Goal: Task Accomplishment & Management: Use online tool/utility

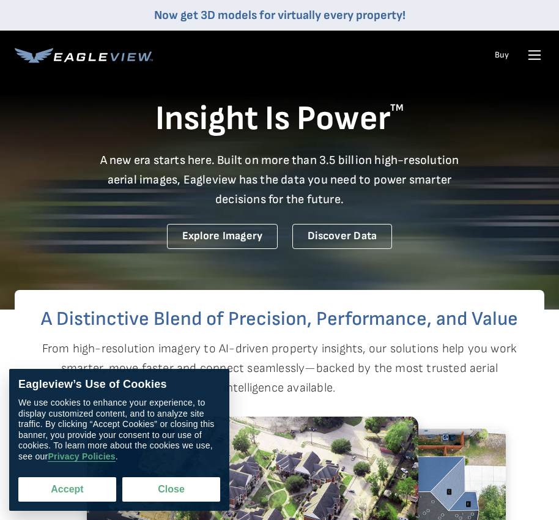
click at [62, 494] on button "Accept" at bounding box center [67, 489] width 98 height 24
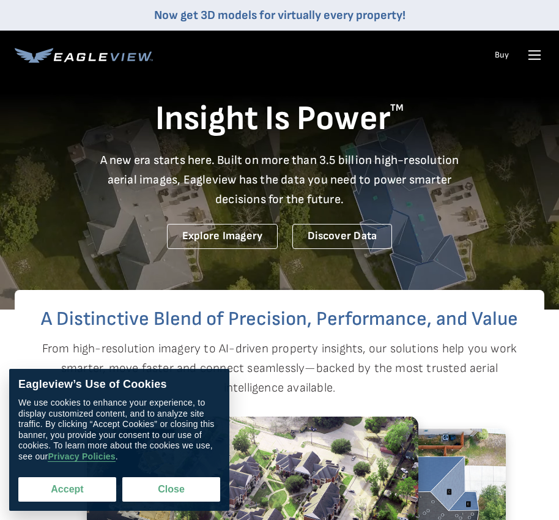
checkbox input "true"
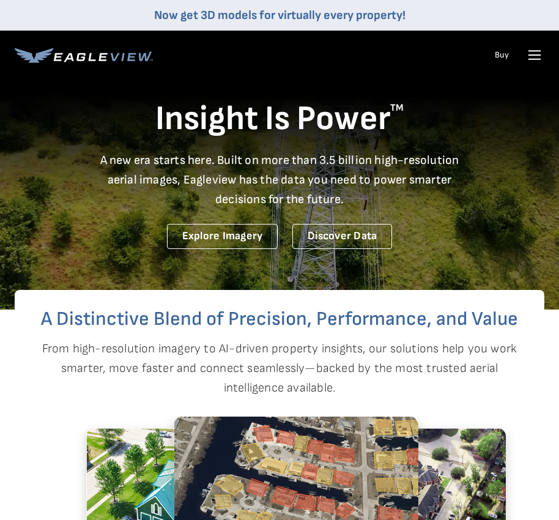
click at [532, 55] on icon at bounding box center [535, 55] width 12 height 0
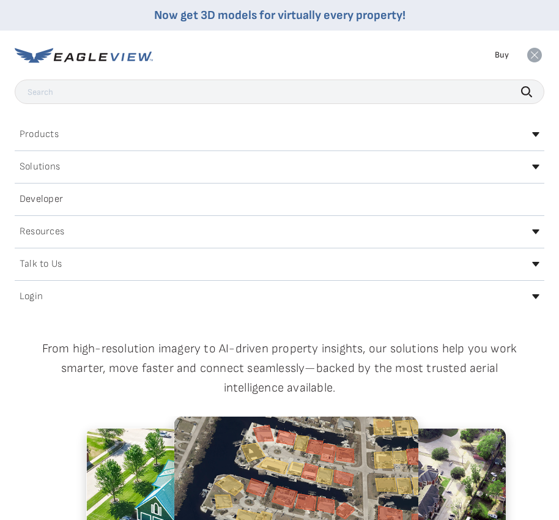
click at [535, 295] on icon at bounding box center [535, 296] width 7 height 5
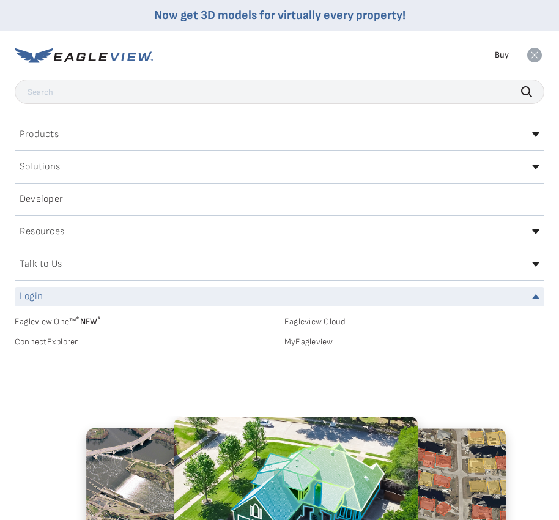
click at [312, 341] on link "MyEagleview" at bounding box center [414, 341] width 260 height 11
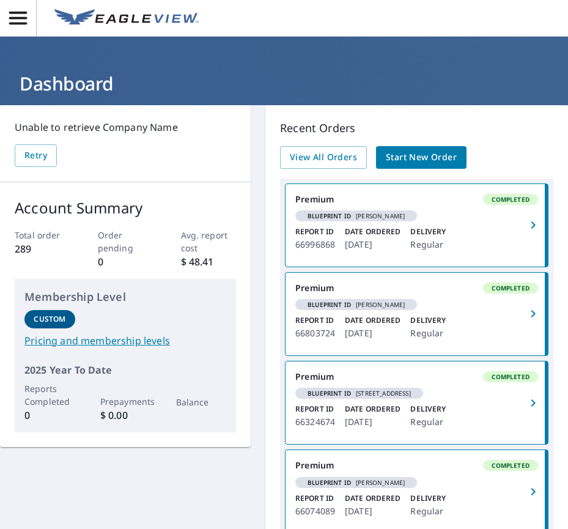
click at [407, 155] on span "Start New Order" at bounding box center [421, 157] width 71 height 15
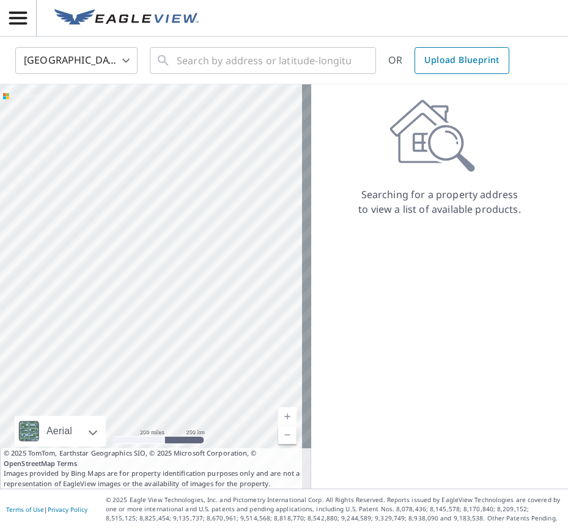
click at [448, 56] on span "Upload Blueprint" at bounding box center [462, 60] width 75 height 15
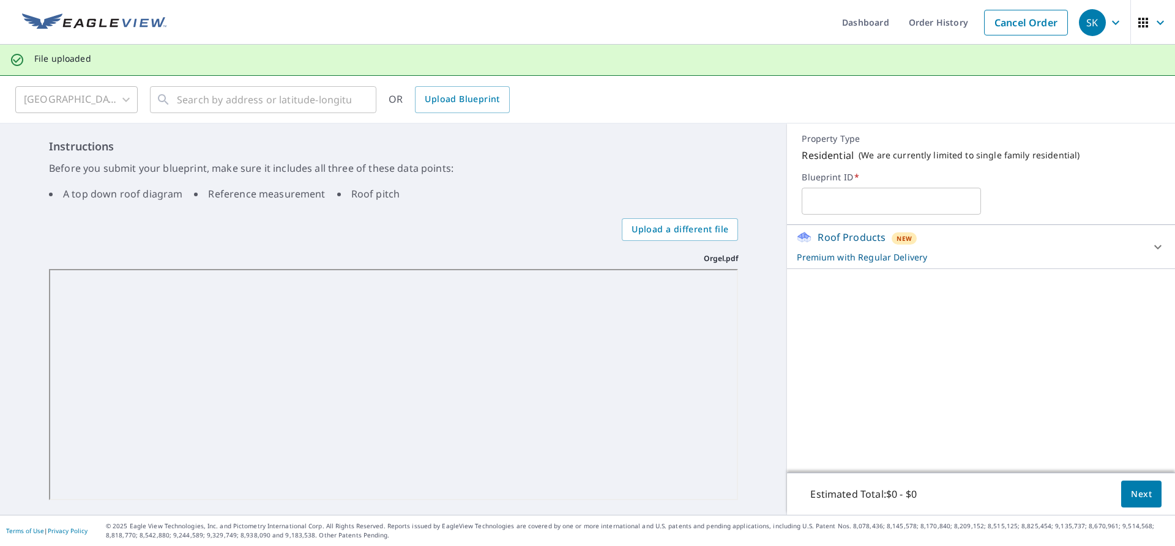
click at [568, 187] on input "text" at bounding box center [890, 201] width 179 height 34
type input "Orgel"
click at [568, 492] on span "Next" at bounding box center [1140, 494] width 21 height 15
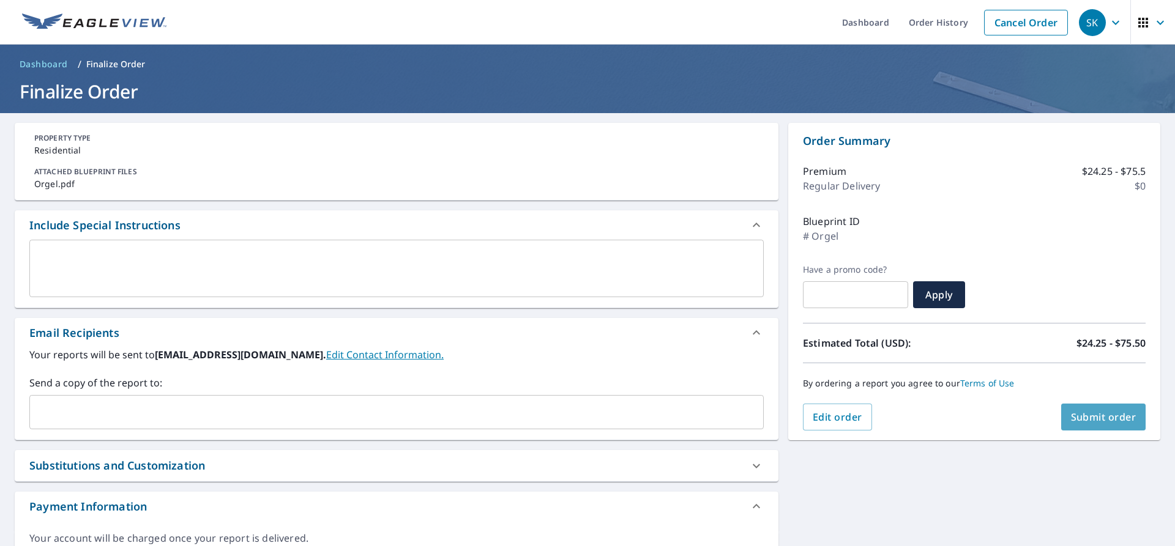
click at [568, 420] on span "Submit order" at bounding box center [1103, 416] width 65 height 13
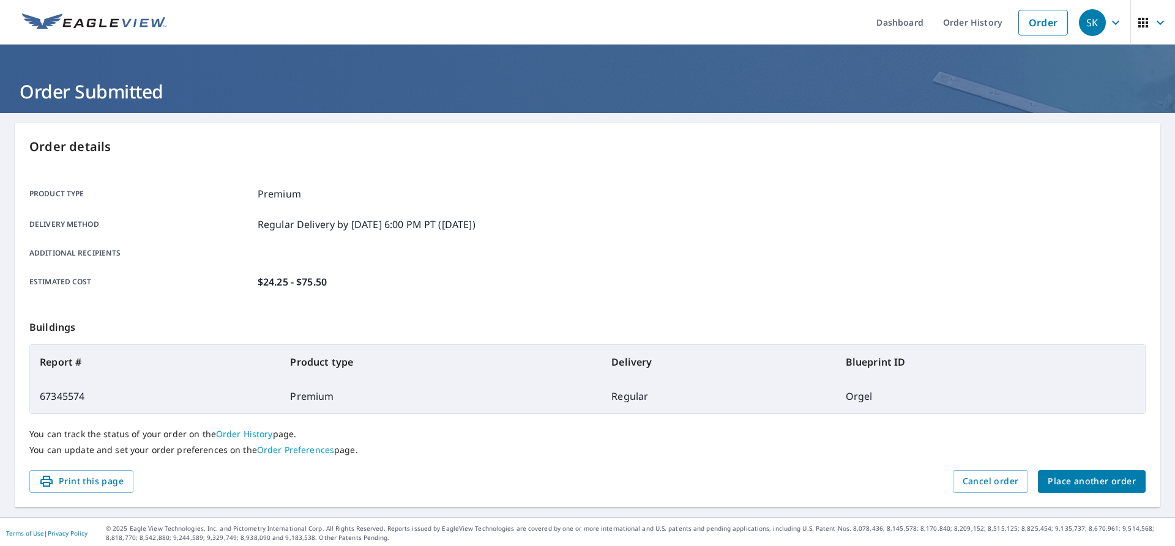
click at [568, 483] on span "Place another order" at bounding box center [1091, 481] width 88 height 15
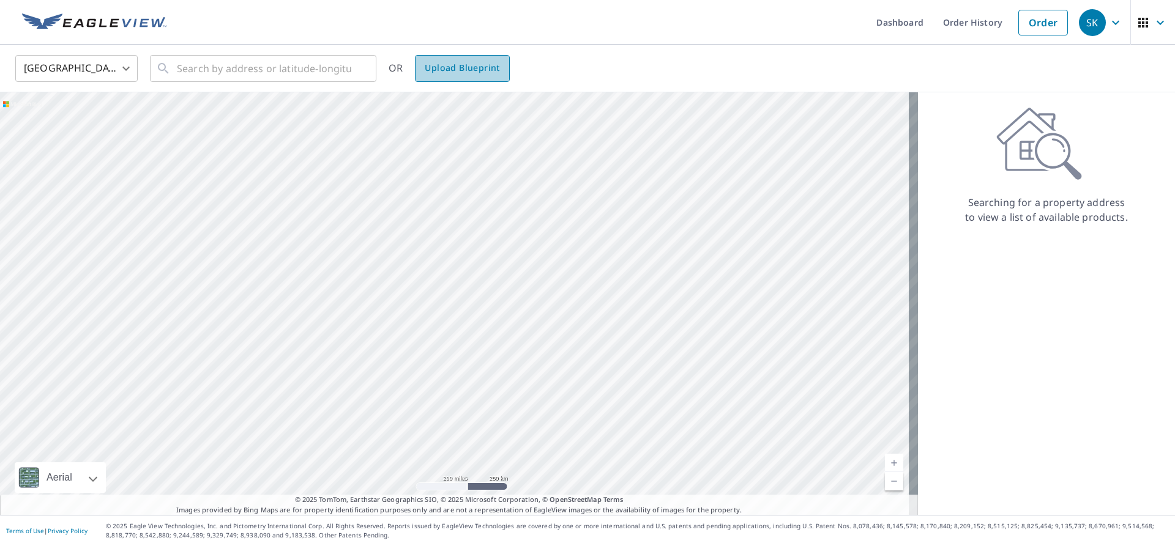
click at [450, 64] on span "Upload Blueprint" at bounding box center [462, 68] width 75 height 15
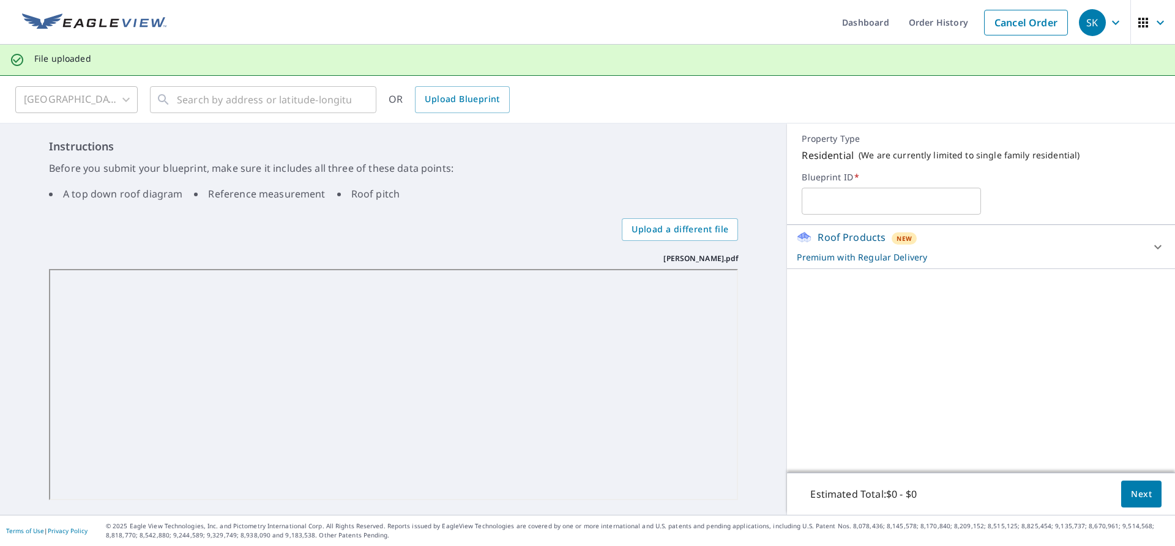
click at [568, 198] on input "text" at bounding box center [890, 201] width 179 height 34
type input "Aronoff"
click at [568, 497] on button "Next" at bounding box center [1141, 495] width 40 height 28
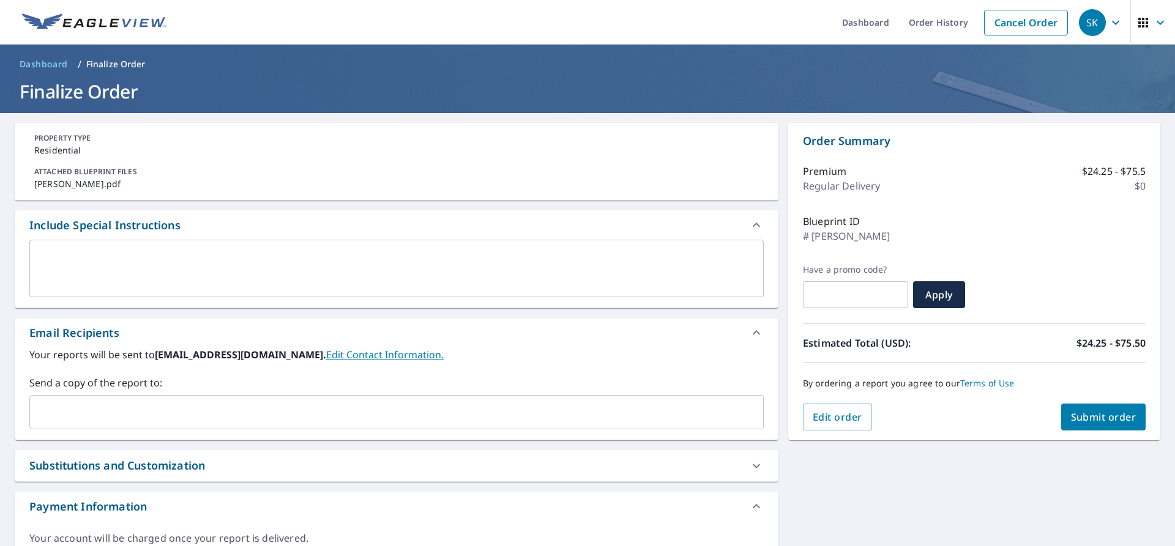
click at [568, 408] on button "Submit order" at bounding box center [1103, 417] width 85 height 27
